Goal: Task Accomplishment & Management: Use online tool/utility

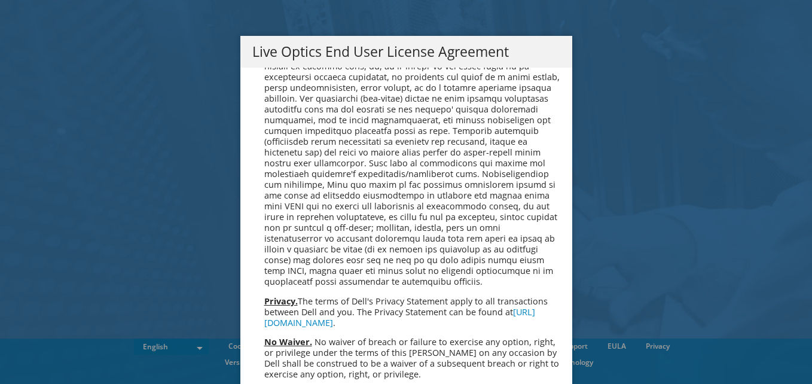
scroll to position [4521, 0]
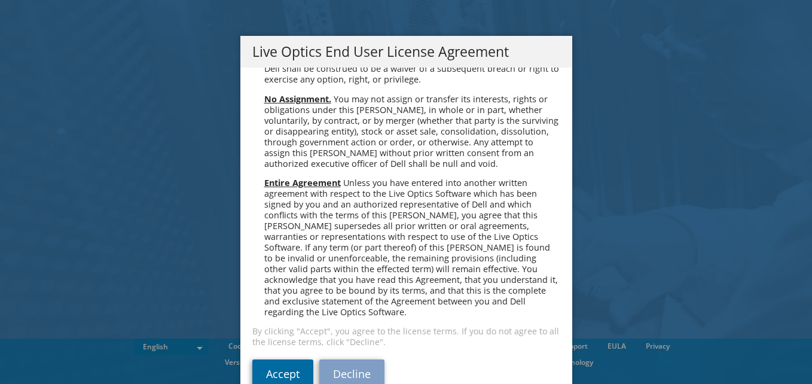
click at [282, 359] on link "Accept" at bounding box center [282, 373] width 61 height 29
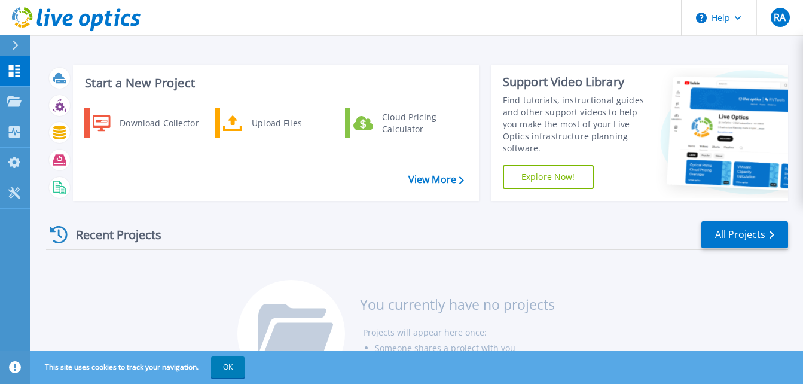
click at [348, 11] on header "Help RA End User [PERSON_NAME] [EMAIL_ADDRESS][DOMAIN_NAME] BEKAERT NV My Profi…" at bounding box center [401, 18] width 803 height 36
click at [361, 13] on header "Help RA End User Rohit Agrawal infy.ragrawal@bekaert.com BEKAERT NV My Profile …" at bounding box center [401, 18] width 803 height 36
click at [56, 69] on p "Dashboard" at bounding box center [53, 71] width 44 height 31
click at [75, 103] on icon at bounding box center [76, 103] width 5 height 8
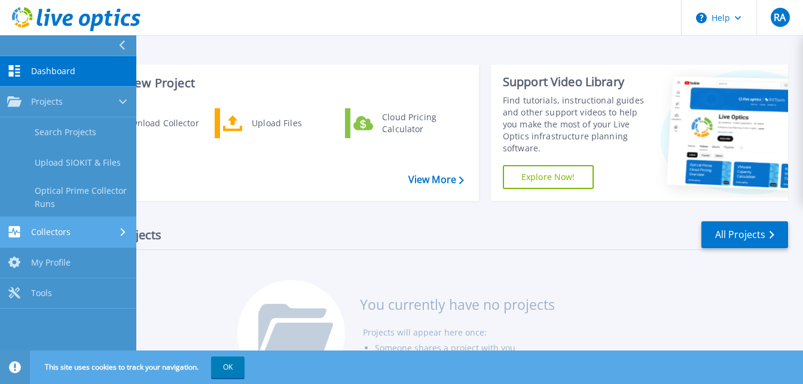
click at [123, 236] on icon at bounding box center [123, 232] width 5 height 8
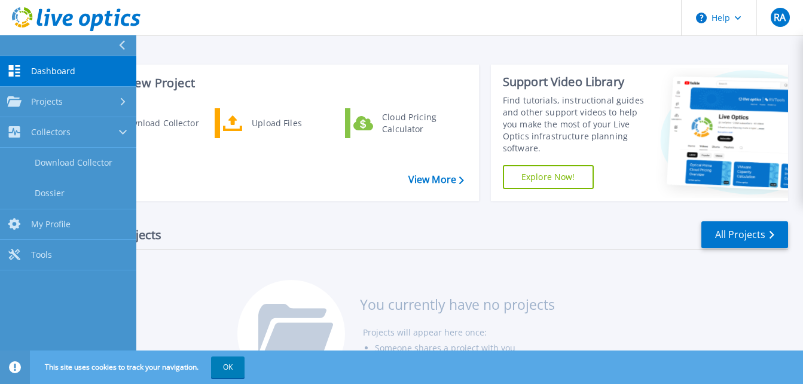
click at [355, 44] on div "Start a New Project Download Collector Upload Files Cloud Pricing Calculator Vi…" at bounding box center [416, 199] width 773 height 399
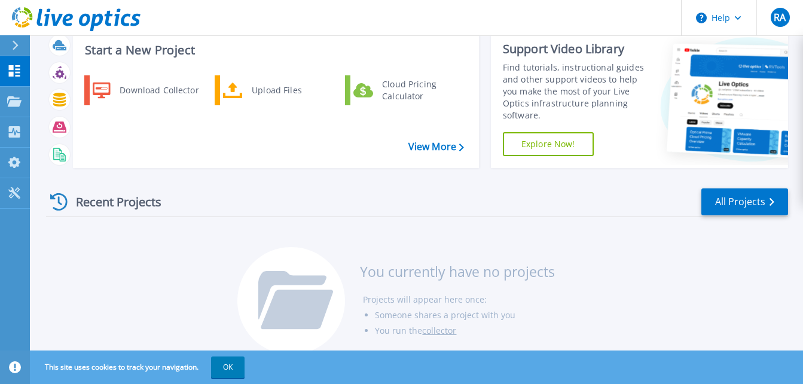
scroll to position [51, 0]
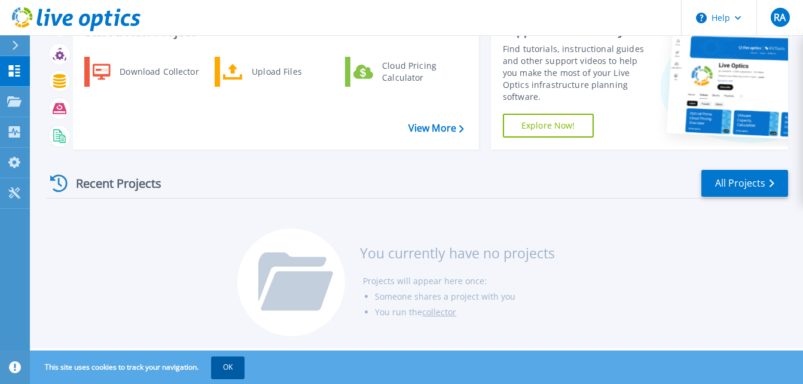
click at [228, 368] on button "OK" at bounding box center [227, 367] width 33 height 22
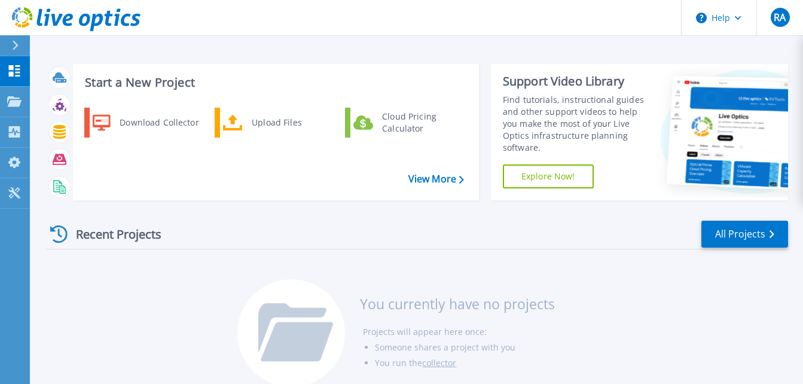
scroll to position [0, 0]
click at [370, 50] on div "Start a New Project Download Collector Upload Files Cloud Pricing Calculator Vi…" at bounding box center [416, 199] width 773 height 399
click at [310, 43] on div "Start a New Project Download Collector Upload Files Cloud Pricing Calculator Vi…" at bounding box center [416, 199] width 773 height 399
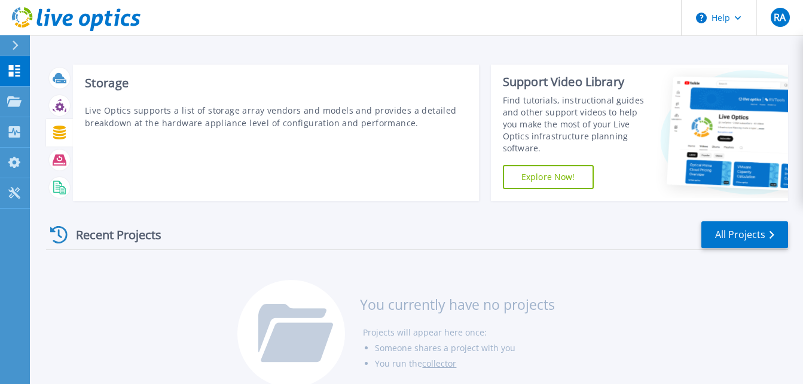
click at [60, 131] on icon at bounding box center [60, 133] width 14 height 14
click at [59, 105] on icon at bounding box center [59, 106] width 9 height 9
click at [57, 134] on icon at bounding box center [60, 133] width 14 height 14
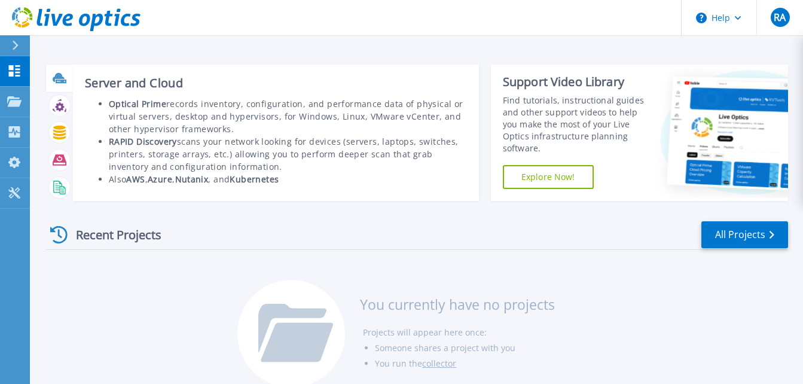
click at [57, 84] on icon at bounding box center [60, 78] width 14 height 14
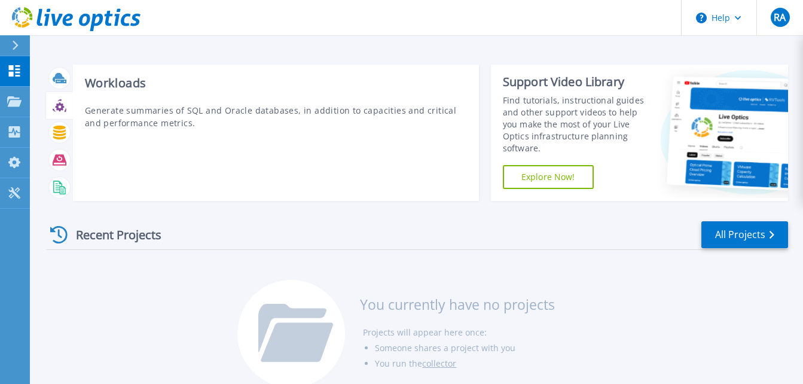
click at [60, 109] on icon at bounding box center [59, 106] width 9 height 9
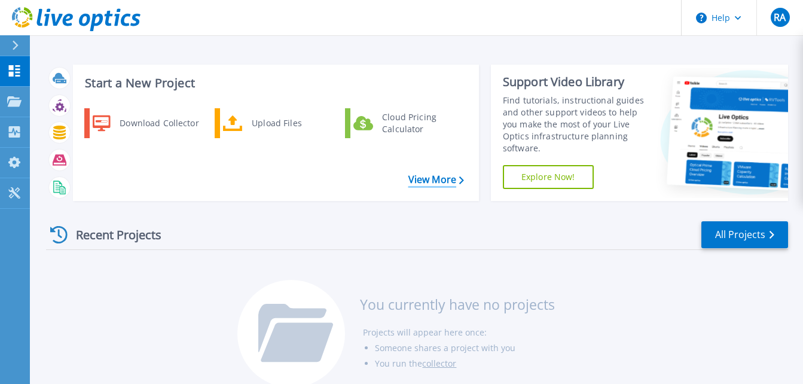
click at [462, 179] on icon at bounding box center [461, 180] width 5 height 8
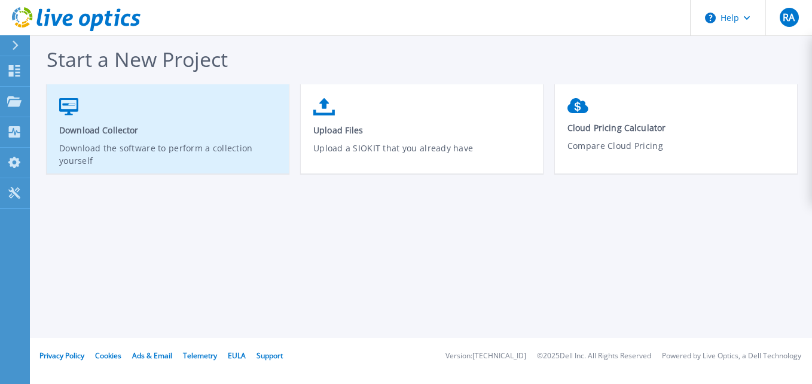
click at [179, 148] on p "Download the software to perform a collection yourself" at bounding box center [168, 156] width 218 height 28
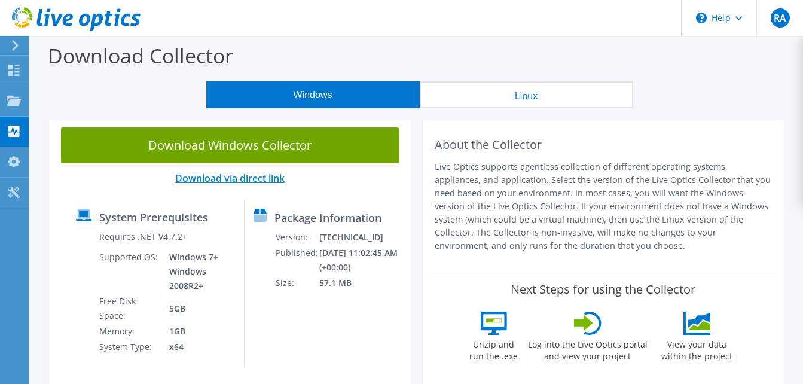
click at [234, 178] on link "Download via direct link" at bounding box center [229, 178] width 109 height 13
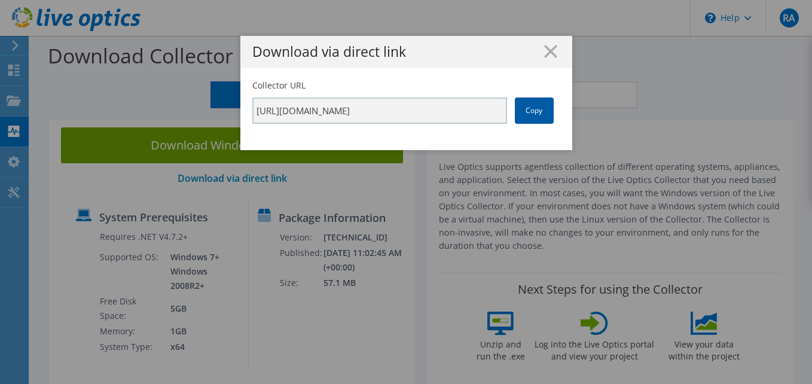
click at [530, 112] on link "Copy" at bounding box center [534, 110] width 39 height 26
click at [530, 113] on link "Copy" at bounding box center [534, 110] width 39 height 26
click at [545, 50] on line at bounding box center [551, 51] width 12 height 12
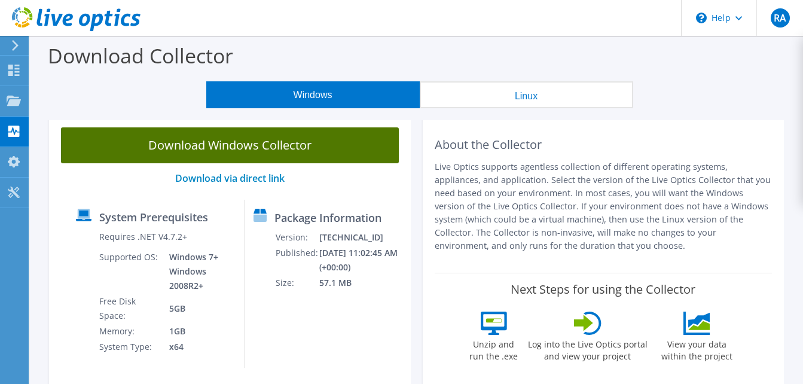
click at [290, 147] on link "Download Windows Collector" at bounding box center [230, 145] width 338 height 36
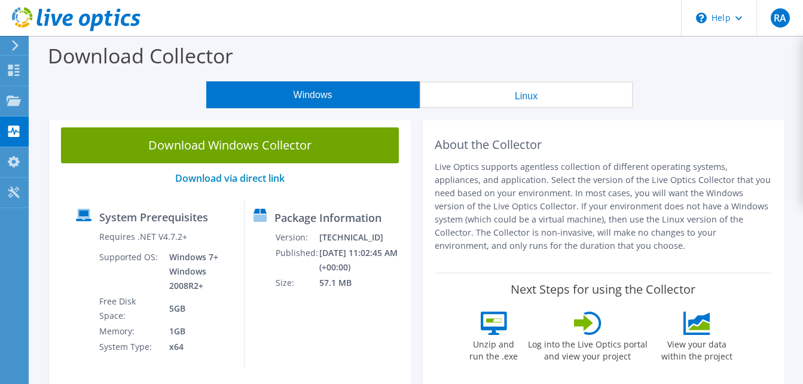
click at [472, 37] on div "Download Collector" at bounding box center [416, 58] width 761 height 45
click at [68, 99] on div "Projects" at bounding box center [56, 101] width 57 height 30
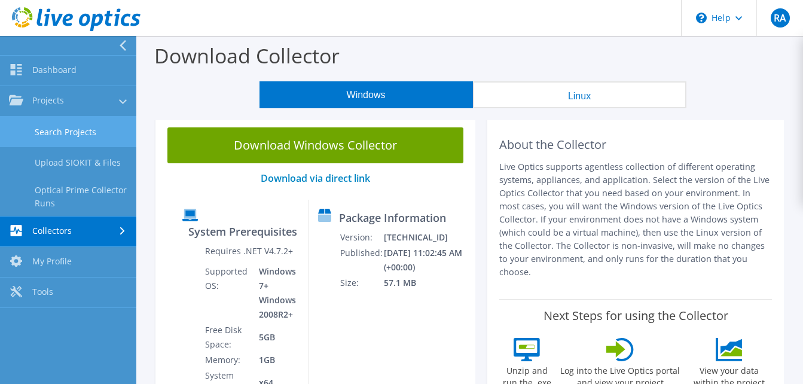
click at [84, 130] on link "Search Projects" at bounding box center [68, 132] width 136 height 30
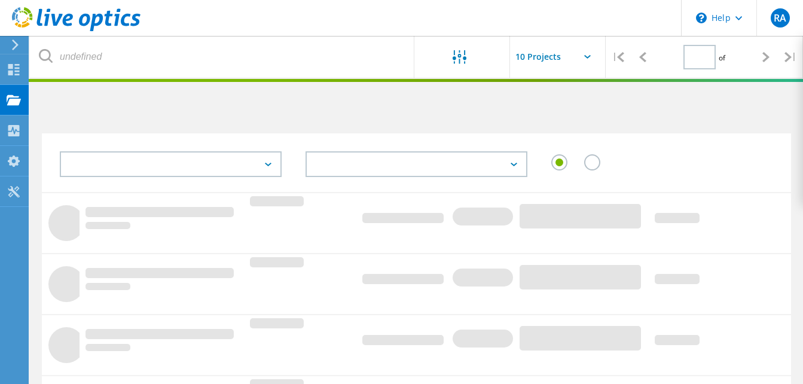
type input "1"
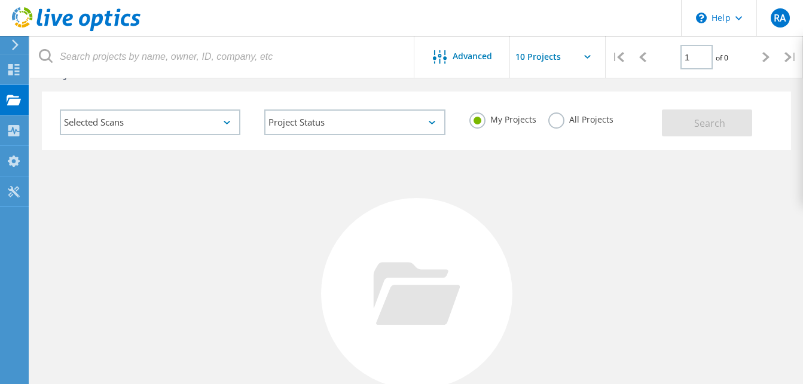
scroll to position [60, 0]
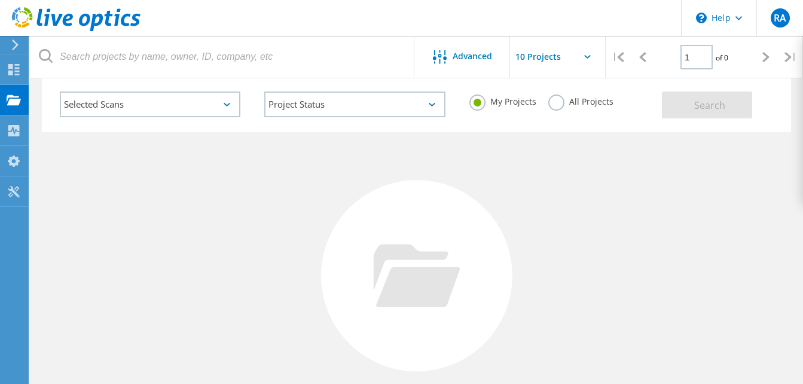
click at [167, 113] on div "Selected Scans" at bounding box center [150, 104] width 181 height 26
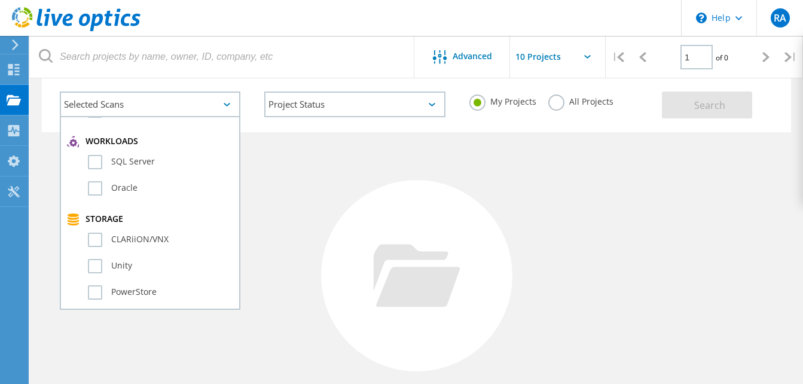
scroll to position [239, 0]
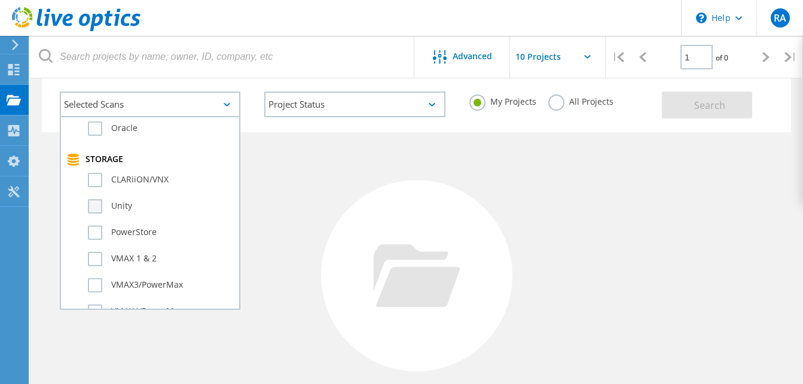
click at [100, 203] on label "Unity" at bounding box center [160, 206] width 145 height 14
click at [0, 0] on input "Unity" at bounding box center [0, 0] width 0 height 0
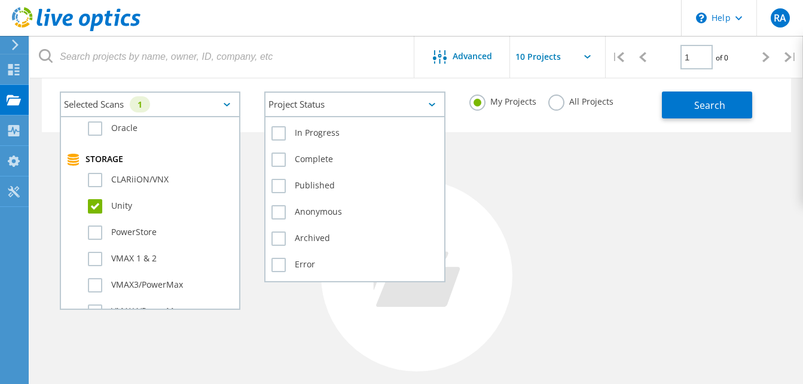
click at [423, 107] on div "Project Status" at bounding box center [354, 104] width 181 height 26
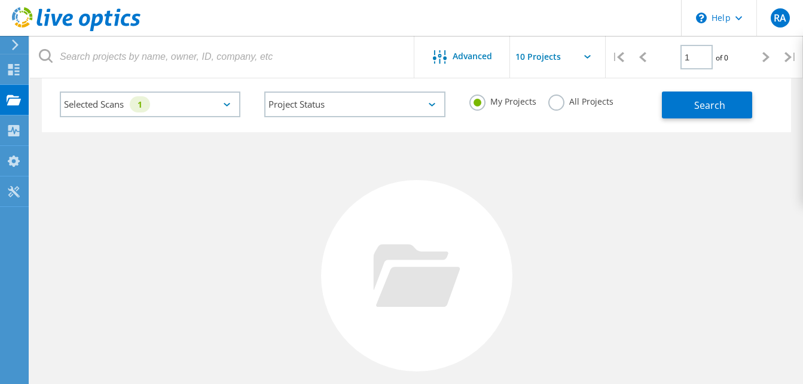
click at [638, 200] on div "No Projects Found Try refining your search." at bounding box center [416, 286] width 749 height 309
click at [702, 114] on button "Search" at bounding box center [707, 104] width 90 height 27
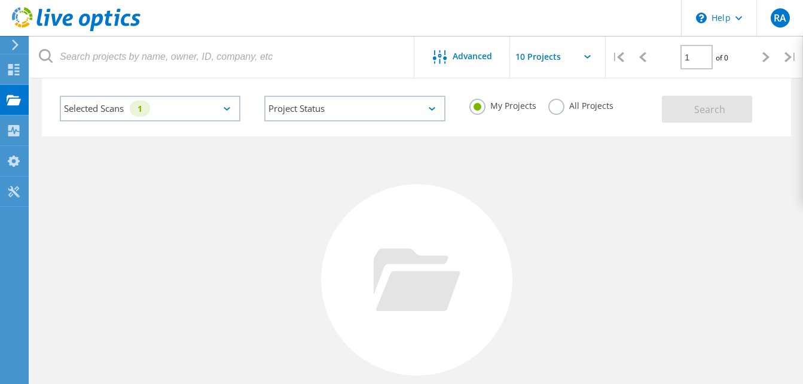
scroll to position [47, 0]
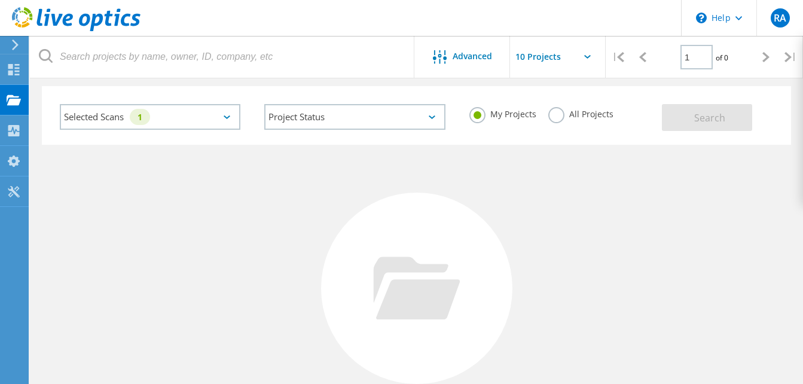
click at [157, 117] on div "Selected Scans 1" at bounding box center [150, 117] width 181 height 26
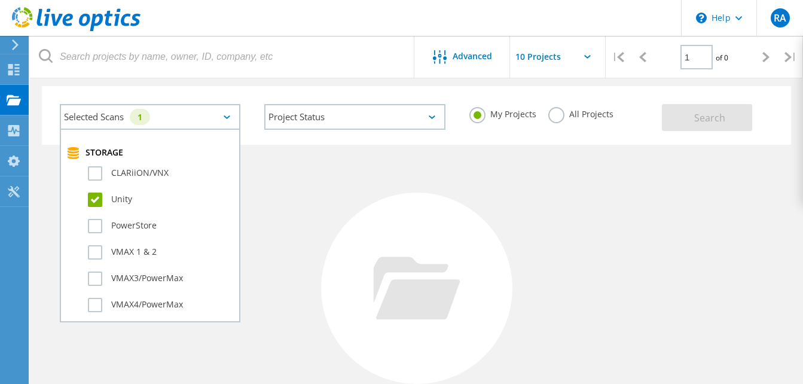
scroll to position [239, 0]
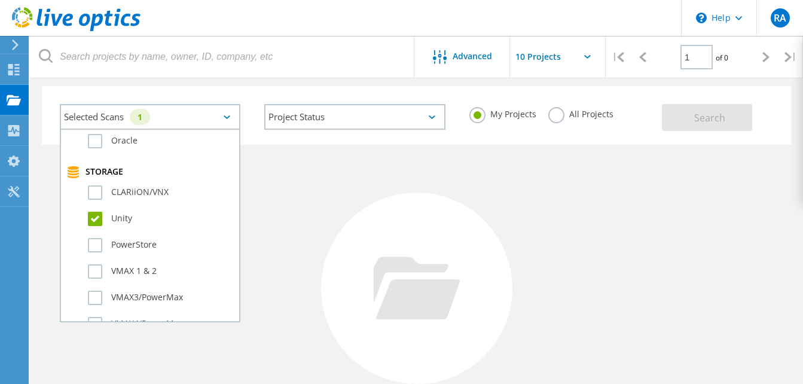
click at [96, 218] on label "Unity" at bounding box center [160, 219] width 145 height 14
click at [0, 0] on input "Unity" at bounding box center [0, 0] width 0 height 0
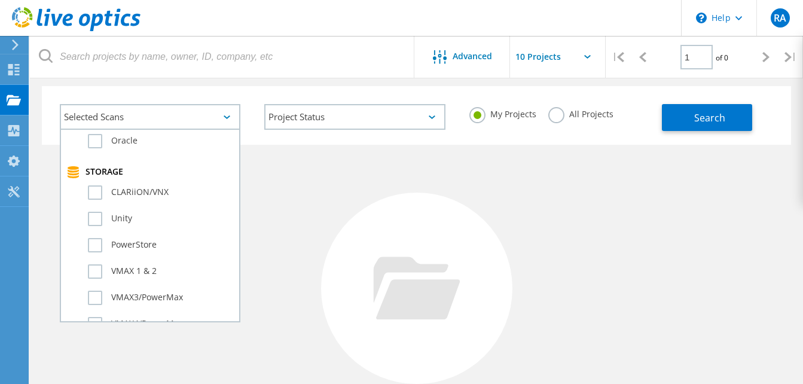
click at [387, 247] on div at bounding box center [416, 288] width 191 height 191
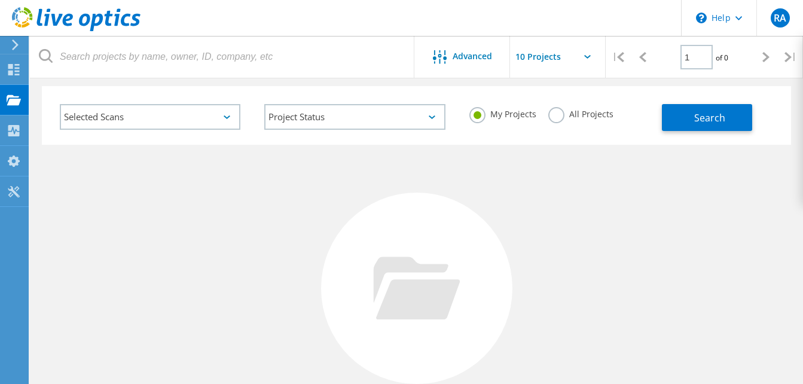
click at [583, 54] on input "text" at bounding box center [570, 57] width 120 height 42
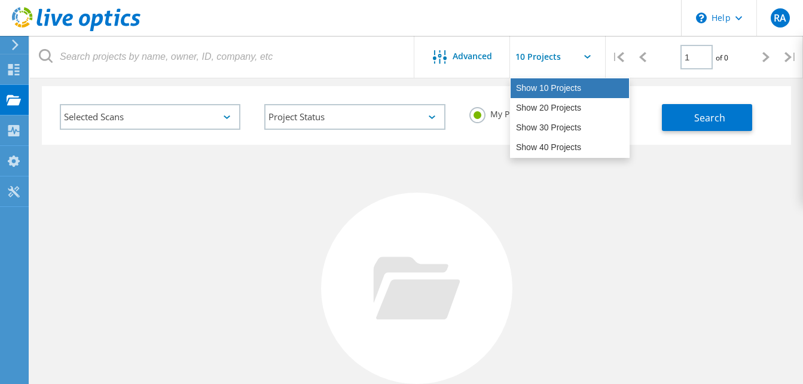
click at [559, 82] on div "Show 10 Projects" at bounding box center [570, 88] width 118 height 20
type input "Show 10 Projects"
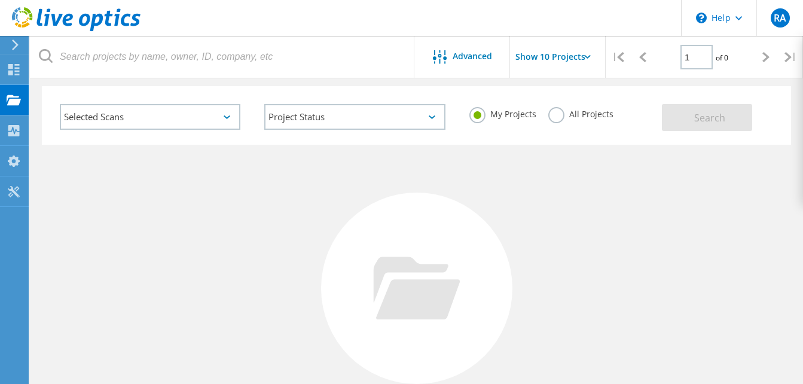
click at [237, 121] on div "Selected Scans" at bounding box center [150, 117] width 181 height 26
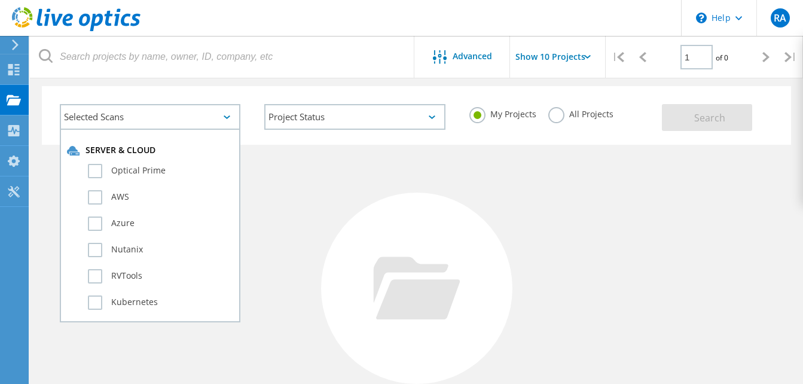
click at [469, 206] on div "No Projects Found Try refining your search." at bounding box center [416, 299] width 749 height 309
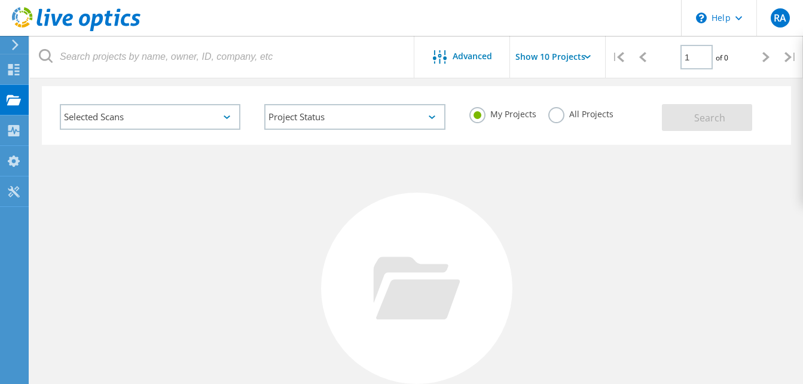
click at [450, 11] on header "\n Help Explore Helpful Articles Contact Support RA End User Rohit Agrawal infy…" at bounding box center [401, 18] width 803 height 36
click at [328, 17] on header "\n Help Explore Helpful Articles Contact Support RA End User Rohit Agrawal infy…" at bounding box center [401, 18] width 803 height 36
click at [56, 68] on div "Dashboard" at bounding box center [56, 69] width 44 height 8
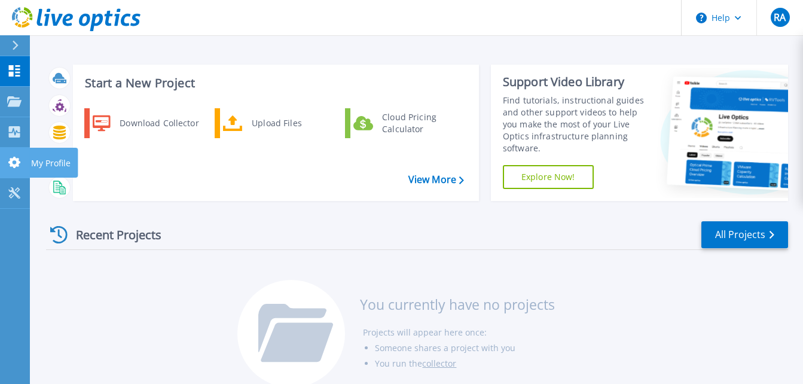
click at [45, 158] on p "My Profile" at bounding box center [50, 163] width 39 height 31
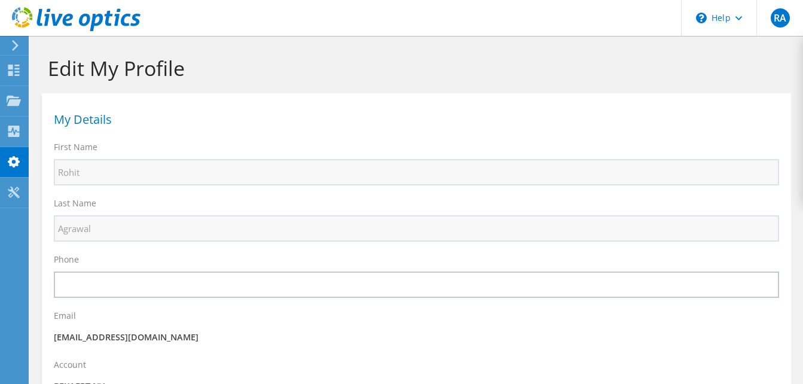
select select "101"
click at [49, 67] on div "Dashboard" at bounding box center [56, 71] width 56 height 30
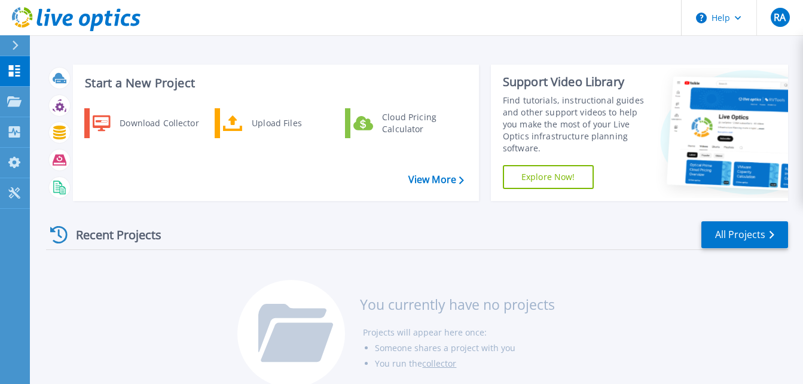
click at [577, 180] on link "Explore Now!" at bounding box center [548, 177] width 91 height 24
click at [265, 124] on div "Upload Files" at bounding box center [290, 123] width 88 height 24
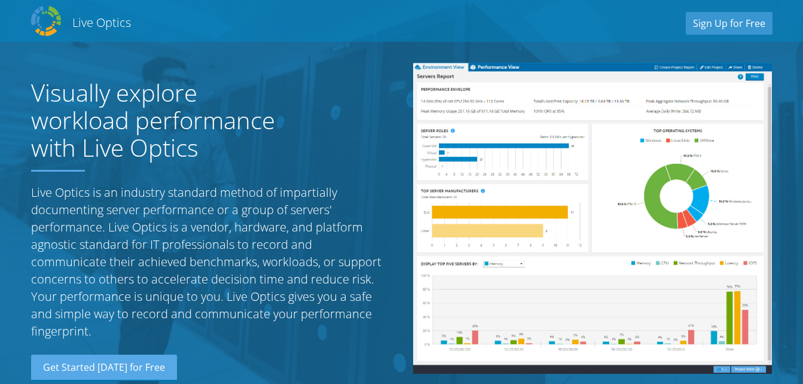
select select "101"
click at [709, 25] on link "Sign Up for Free" at bounding box center [729, 23] width 87 height 23
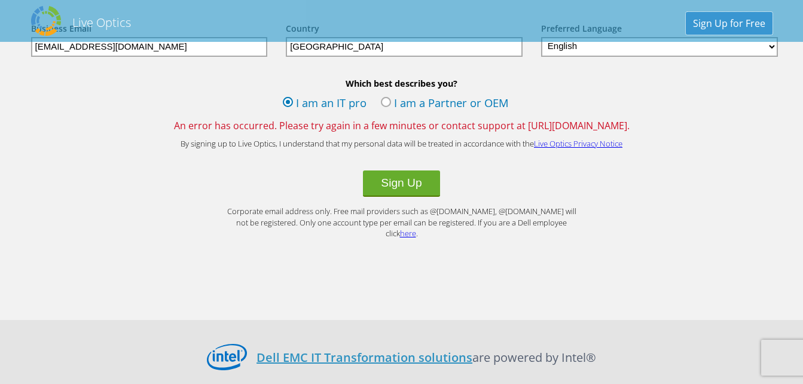
scroll to position [1538, 0]
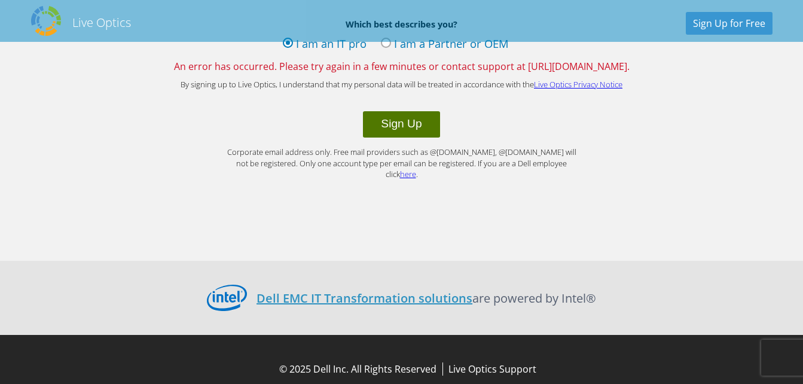
click at [410, 112] on button "Sign Up" at bounding box center [401, 124] width 77 height 26
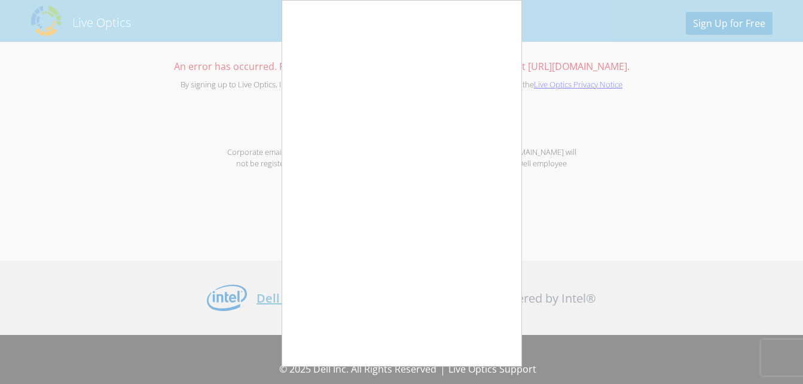
click at [676, 170] on div at bounding box center [401, 192] width 803 height 384
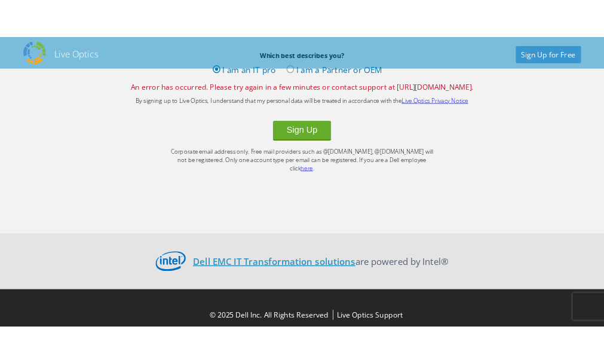
scroll to position [1640, 0]
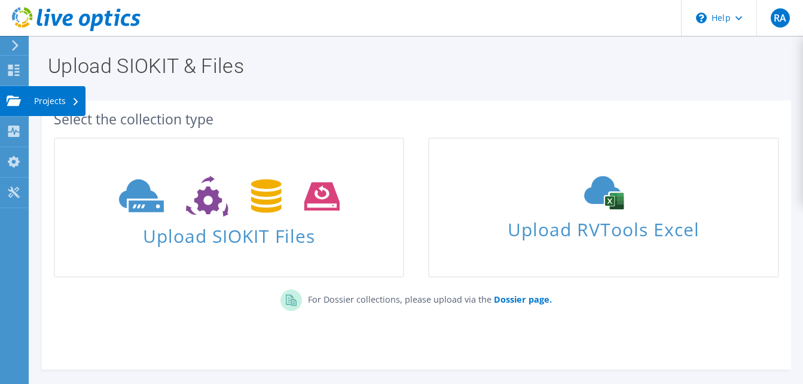
click at [63, 102] on div "Projects" at bounding box center [56, 101] width 57 height 30
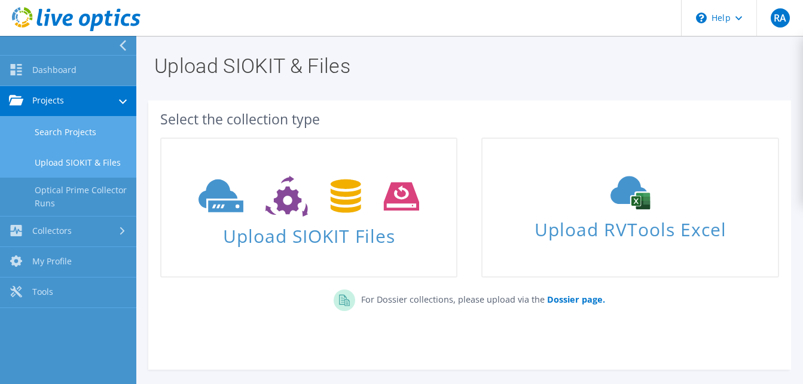
click at [93, 130] on link "Search Projects" at bounding box center [68, 132] width 136 height 30
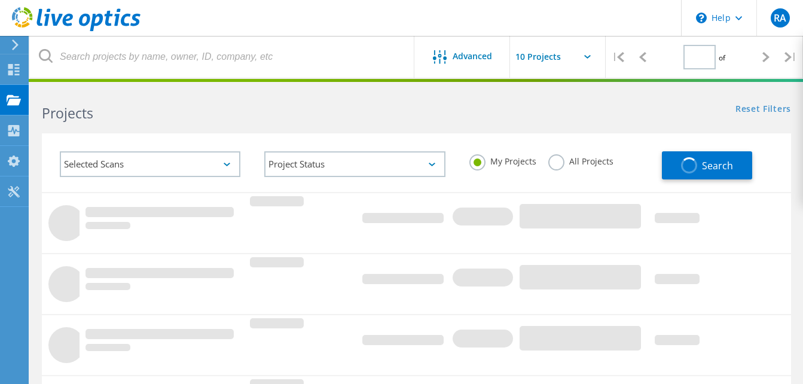
type input "1"
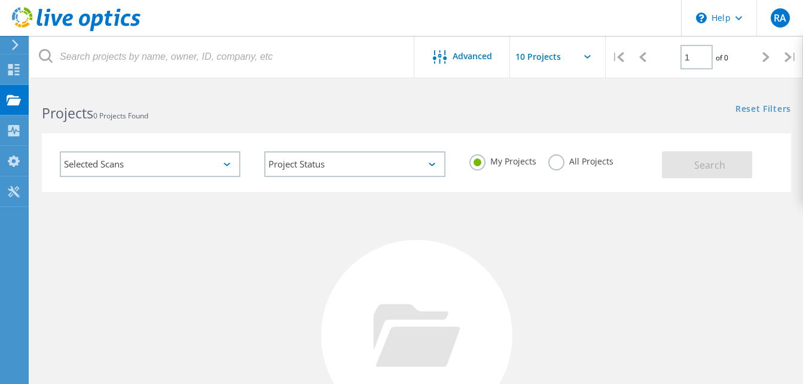
click at [186, 162] on div "Selected Scans" at bounding box center [150, 164] width 181 height 26
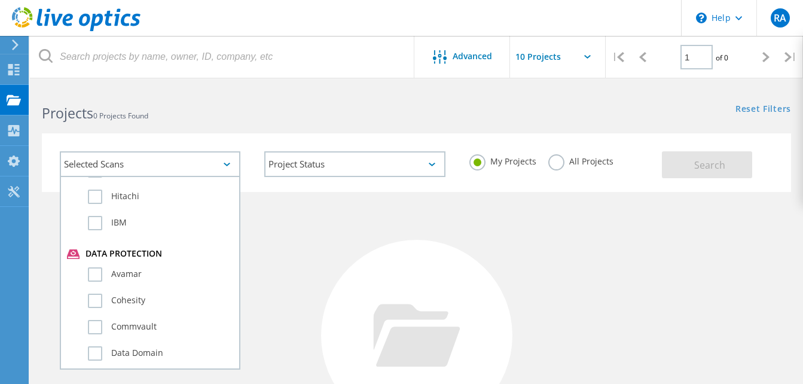
scroll to position [717, 0]
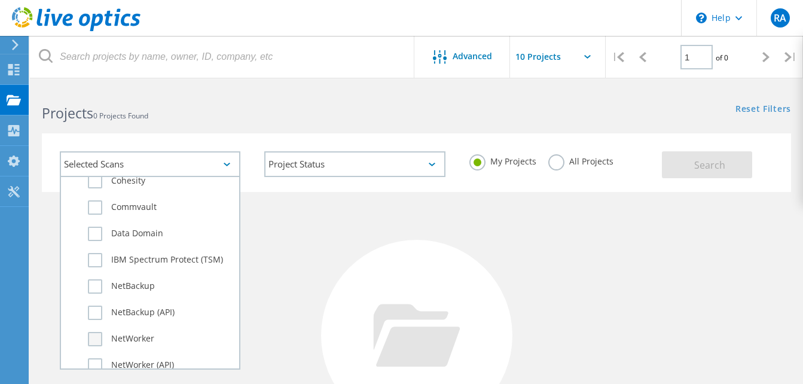
click at [129, 335] on label "NetWorker" at bounding box center [160, 339] width 145 height 14
click at [0, 0] on input "NetWorker" at bounding box center [0, 0] width 0 height 0
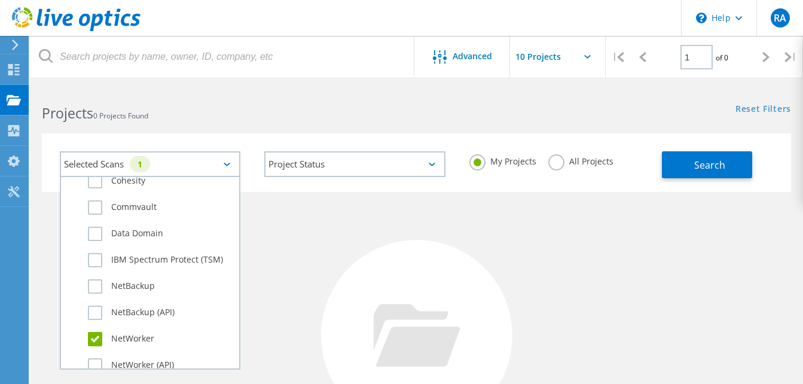
click at [487, 182] on div "My Projects All Projects" at bounding box center [559, 161] width 204 height 44
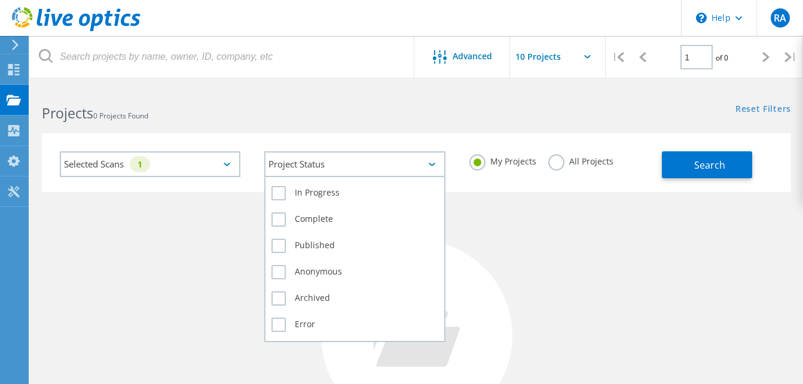
click at [429, 166] on div "Project Status" at bounding box center [354, 164] width 181 height 26
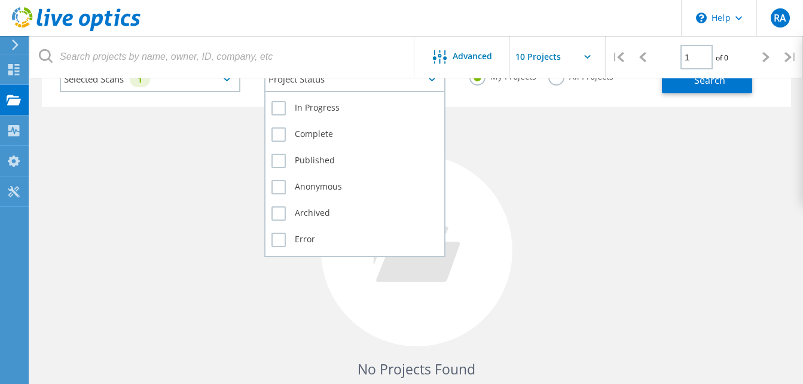
scroll to position [0, 0]
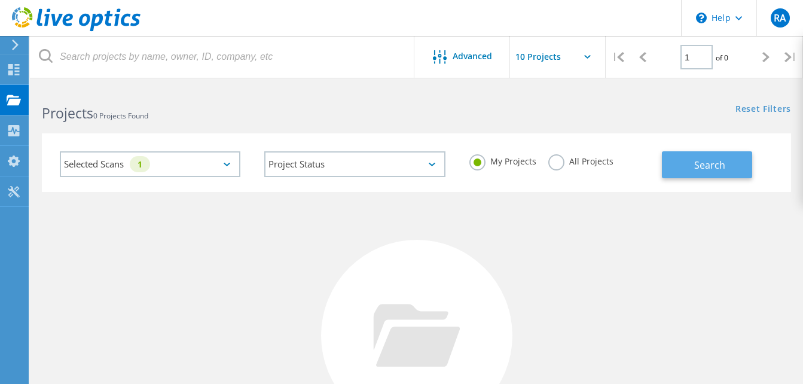
click at [686, 159] on button "Search" at bounding box center [707, 164] width 90 height 27
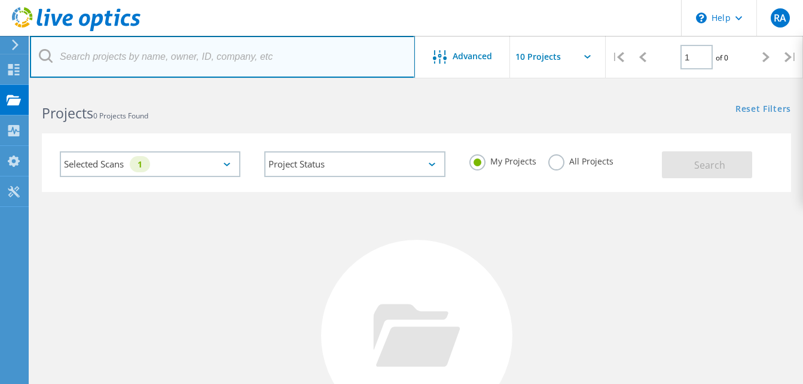
click at [210, 63] on input "text" at bounding box center [222, 57] width 385 height 42
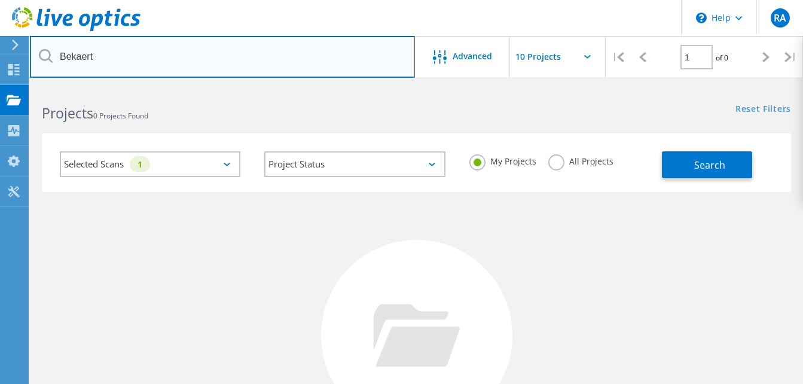
type input "Bekaert"
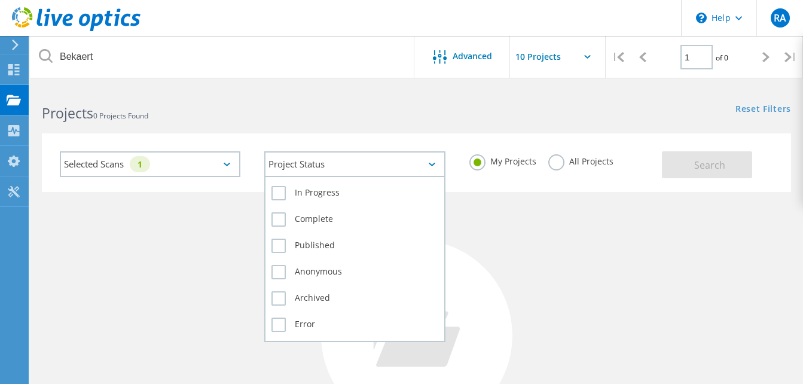
click at [337, 162] on div "Project Status" at bounding box center [354, 164] width 181 height 26
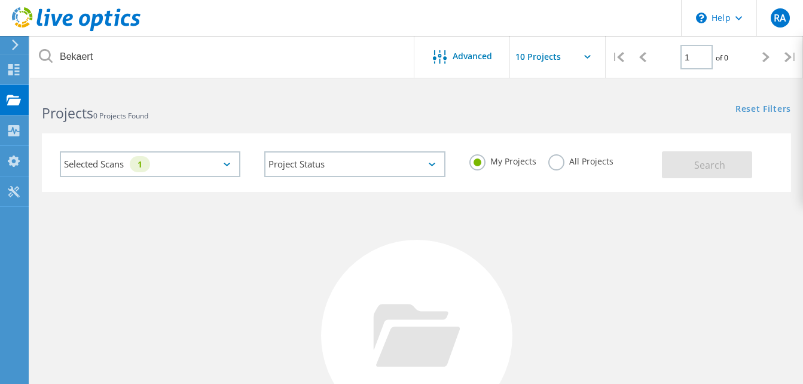
click at [188, 167] on div "Selected Scans 1" at bounding box center [150, 164] width 181 height 26
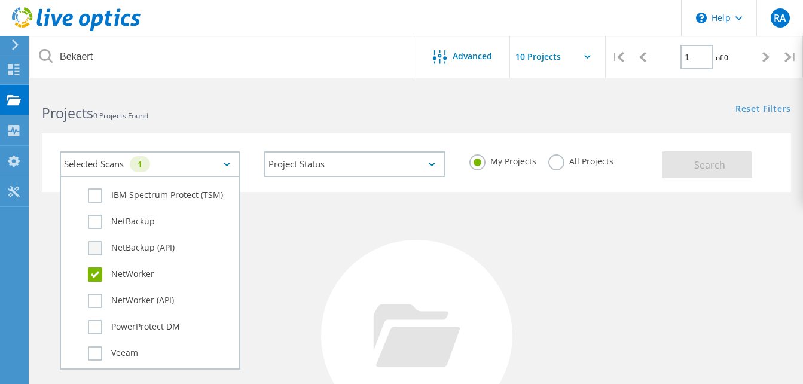
scroll to position [841, 0]
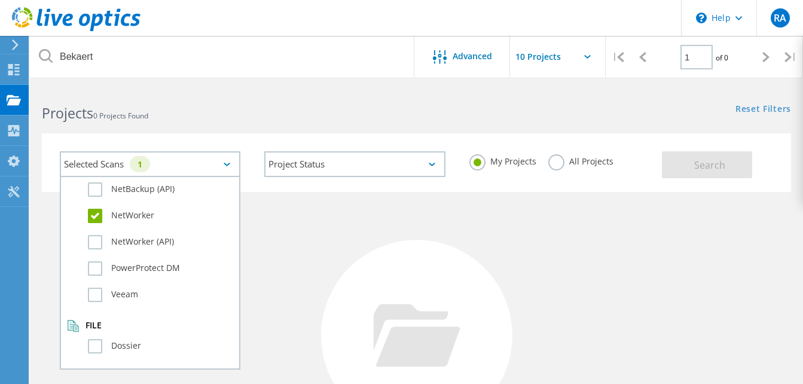
click at [98, 218] on label "NetWorker" at bounding box center [160, 216] width 145 height 14
click at [0, 0] on input "NetWorker" at bounding box center [0, 0] width 0 height 0
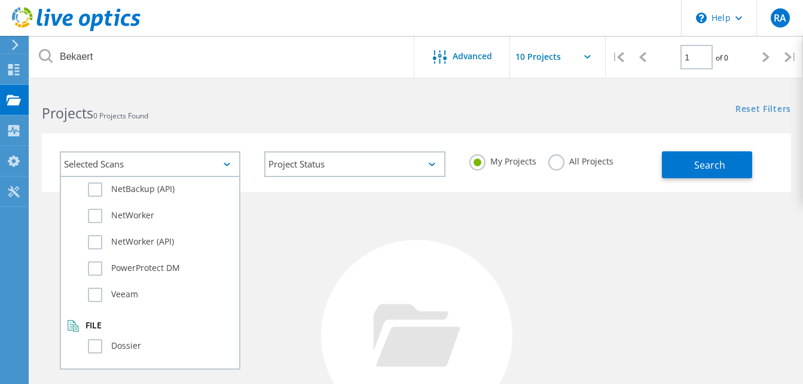
click at [369, 182] on div "Project Status In Progress Complete Published Anonymous Archived Error" at bounding box center [354, 164] width 204 height 50
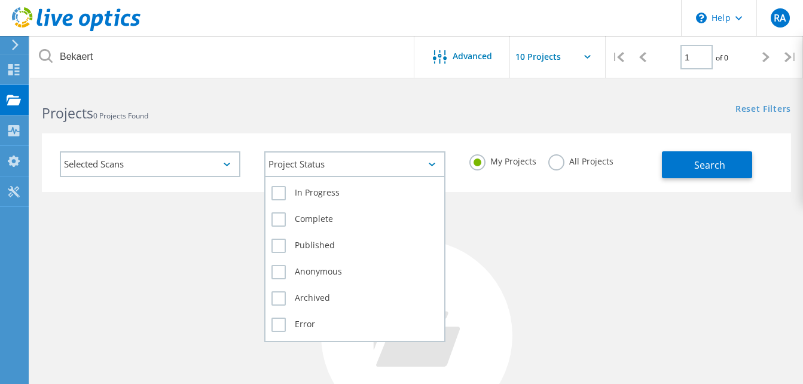
click at [384, 156] on div "Project Status" at bounding box center [354, 164] width 181 height 26
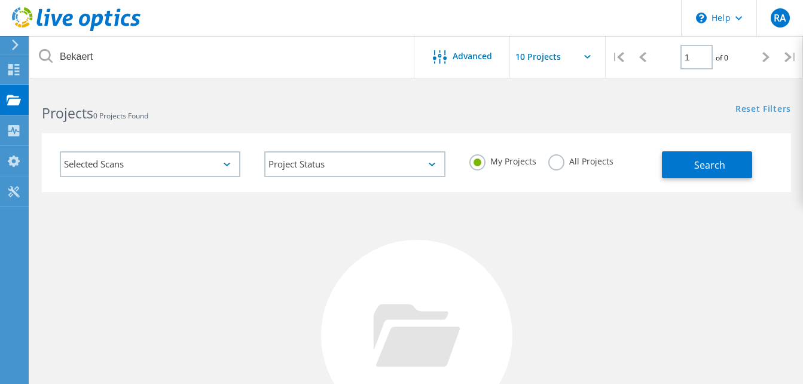
click at [454, 90] on div "Reset Filters Show Filters" at bounding box center [609, 98] width 386 height 22
click at [556, 161] on label "All Projects" at bounding box center [580, 159] width 65 height 11
click at [0, 0] on input "All Projects" at bounding box center [0, 0] width 0 height 0
click at [697, 173] on button "Search" at bounding box center [707, 164] width 90 height 27
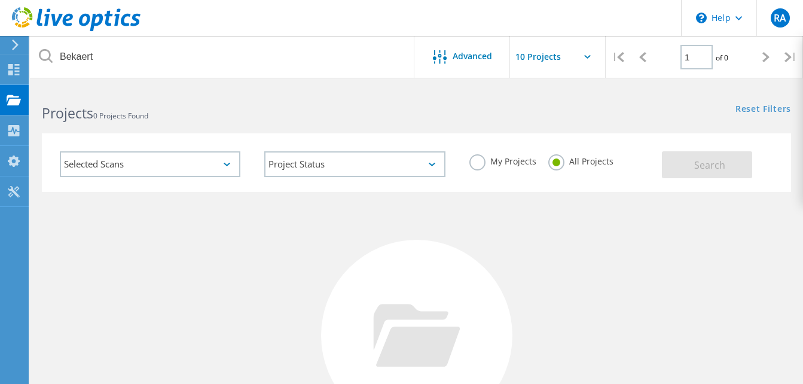
click at [174, 160] on div "Selected Scans" at bounding box center [150, 164] width 181 height 26
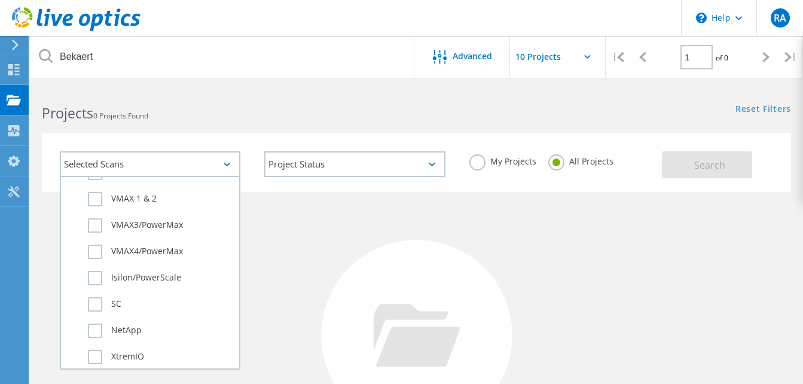
scroll to position [299, 0]
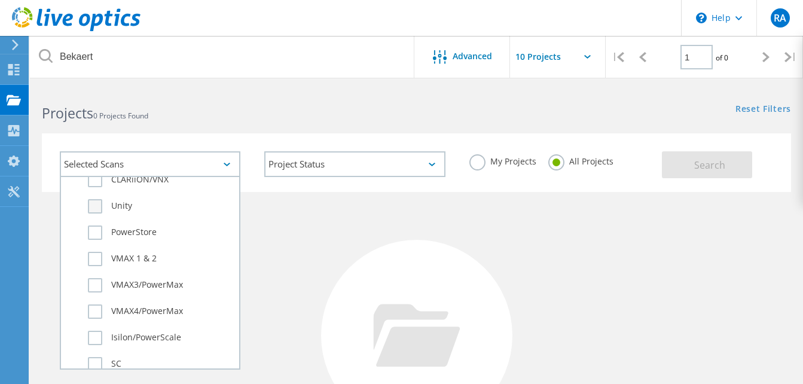
click at [114, 212] on label "Unity" at bounding box center [160, 206] width 145 height 14
click at [0, 0] on input "Unity" at bounding box center [0, 0] width 0 height 0
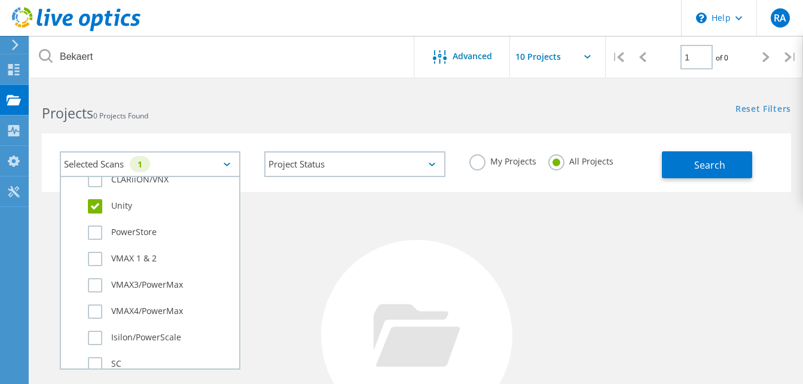
click at [515, 182] on div "My Projects All Projects" at bounding box center [559, 161] width 204 height 44
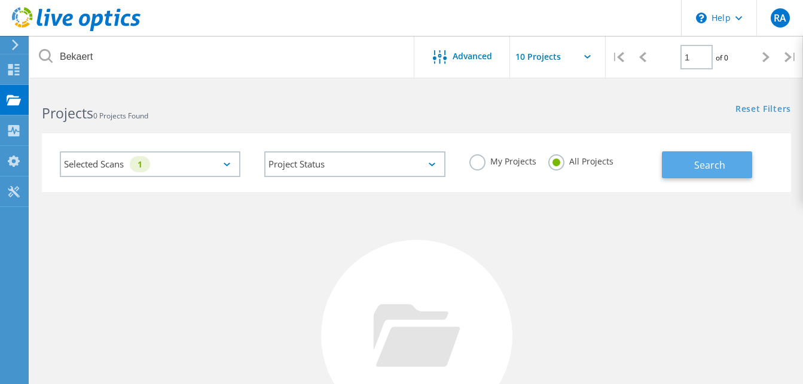
click at [683, 175] on button "Search" at bounding box center [707, 164] width 90 height 27
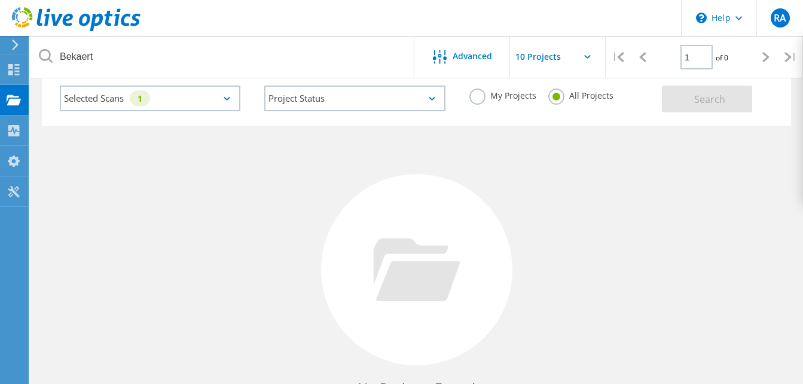
scroll to position [0, 0]
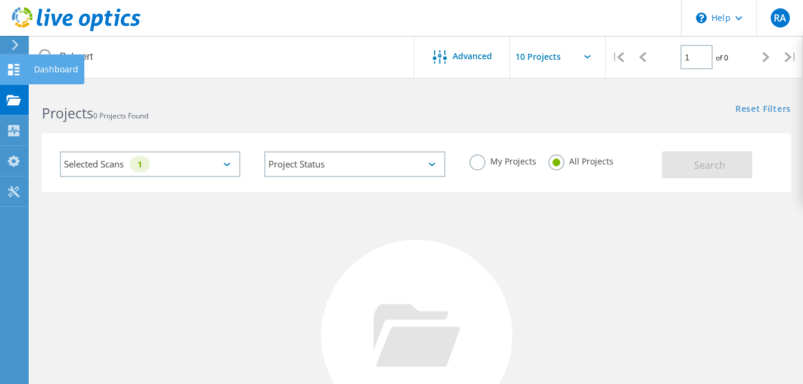
click at [42, 70] on div "Dashboard" at bounding box center [56, 69] width 44 height 8
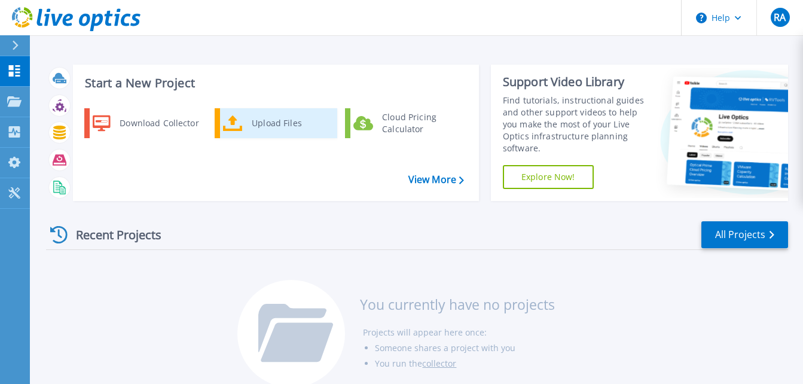
click at [261, 124] on div "Upload Files" at bounding box center [290, 123] width 88 height 24
click at [279, 129] on div "Upload Files" at bounding box center [290, 123] width 88 height 24
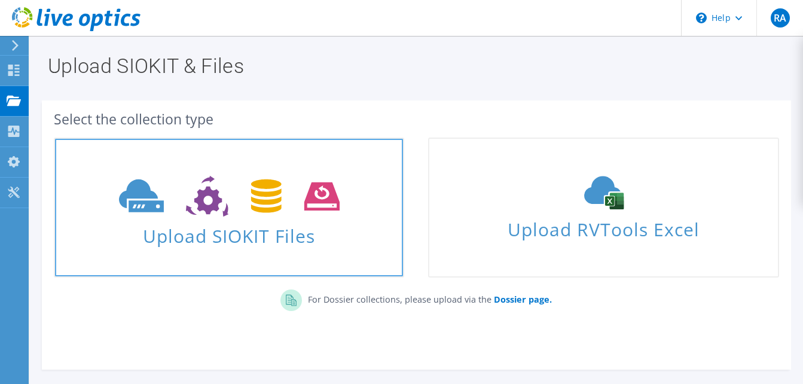
click at [275, 233] on span "Upload SIOKIT Files" at bounding box center [229, 232] width 348 height 26
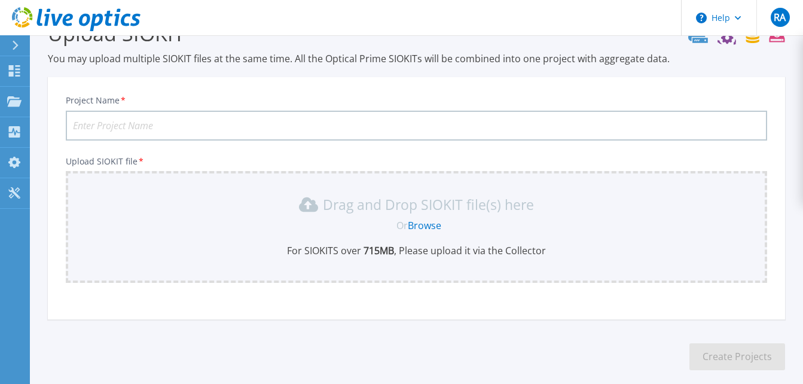
scroll to position [33, 0]
click at [424, 224] on link "Browse" at bounding box center [424, 225] width 33 height 13
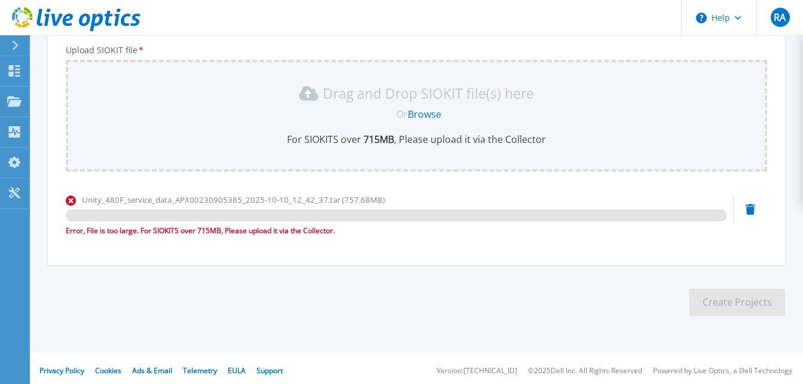
scroll to position [149, 0]
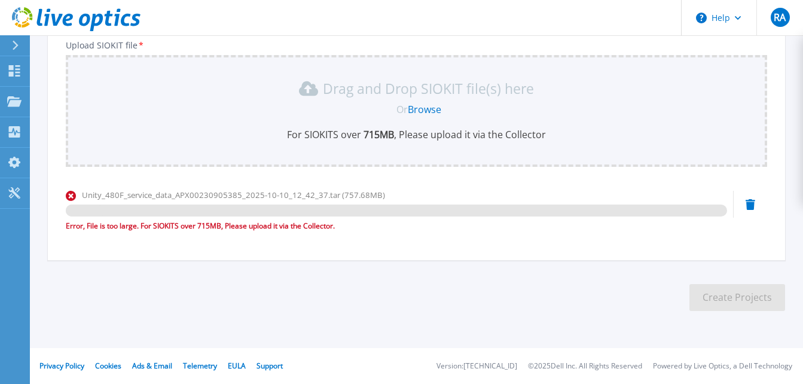
click at [751, 207] on icon at bounding box center [750, 204] width 10 height 11
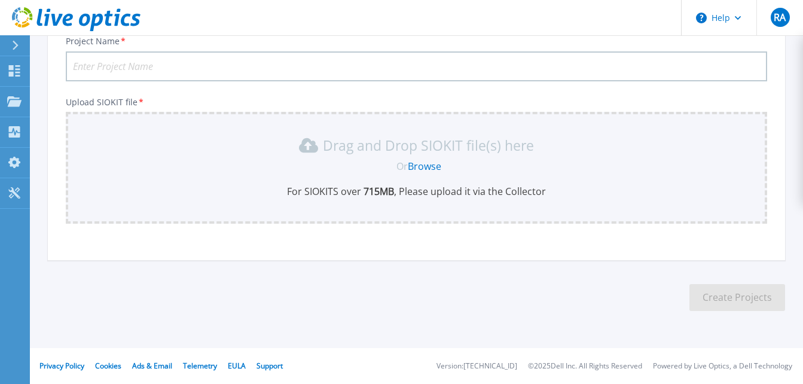
click at [422, 168] on link "Browse" at bounding box center [424, 166] width 33 height 13
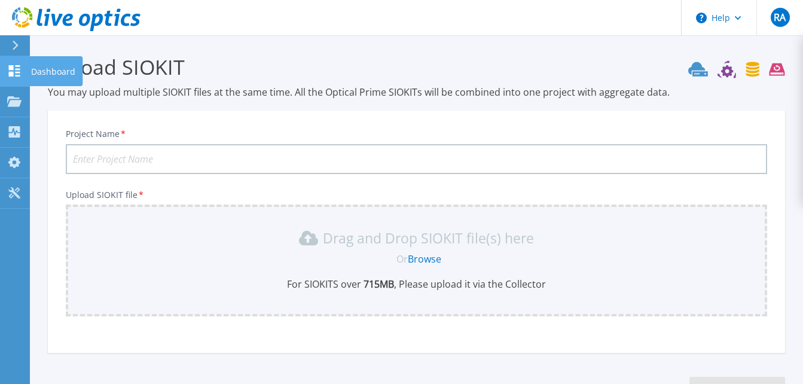
click at [47, 66] on p "Dashboard" at bounding box center [53, 71] width 44 height 31
